Goal: Navigation & Orientation: Find specific page/section

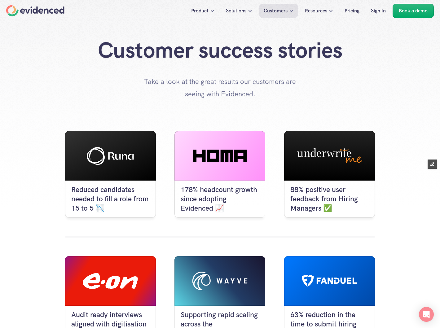
click at [36, 10] on div "Home" at bounding box center [35, 10] width 58 height 11
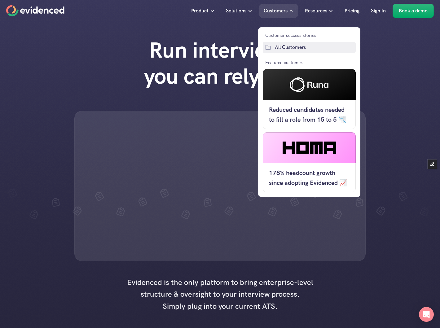
click at [225, 48] on p "All Customers" at bounding box center [314, 47] width 79 height 8
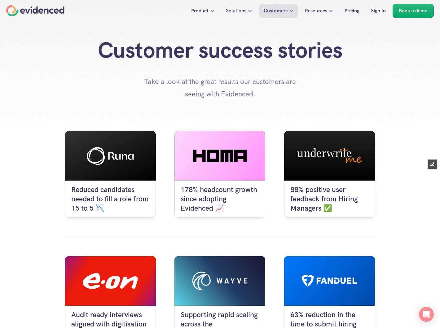
click at [32, 5] on div "Home" at bounding box center [35, 10] width 58 height 11
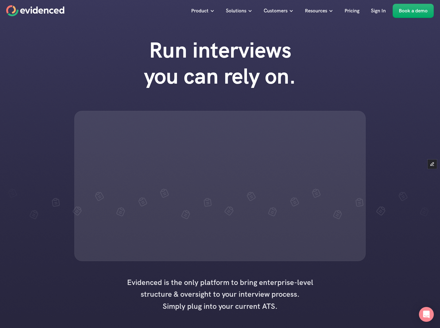
click at [33, 70] on div "Run interviews you can rely on." at bounding box center [220, 149] width 440 height 236
